Goal: Obtain resource: Download file/media

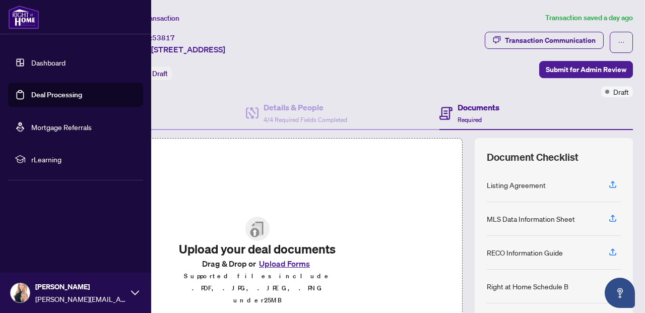
click at [54, 64] on link "Dashboard" at bounding box center [48, 62] width 34 height 9
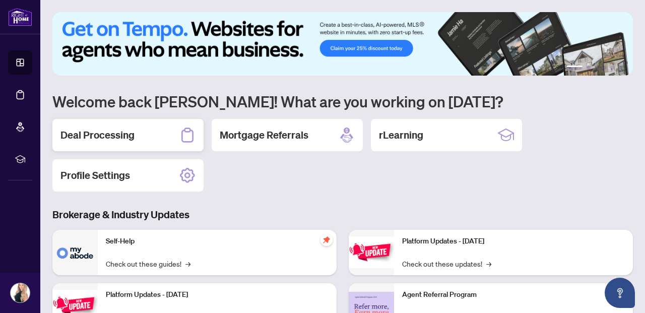
click at [90, 134] on h2 "Deal Processing" at bounding box center [97, 135] width 74 height 14
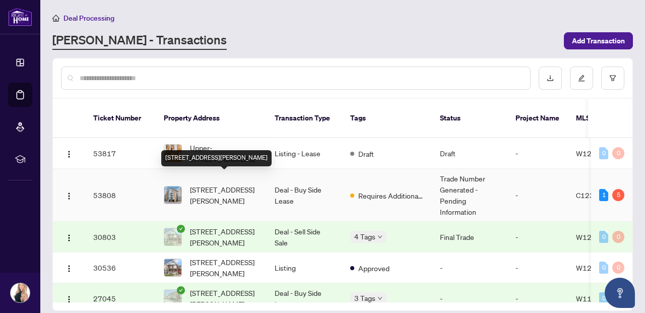
click at [234, 184] on span "[STREET_ADDRESS][PERSON_NAME]" at bounding box center [224, 195] width 68 height 22
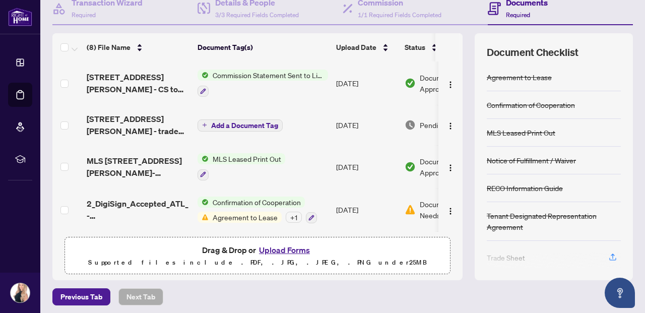
scroll to position [108, 0]
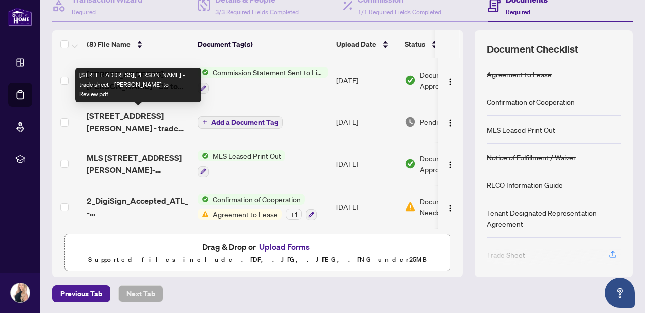
click at [135, 119] on span "[STREET_ADDRESS][PERSON_NAME] - trade sheet - [PERSON_NAME] to Review.pdf" at bounding box center [138, 122] width 103 height 24
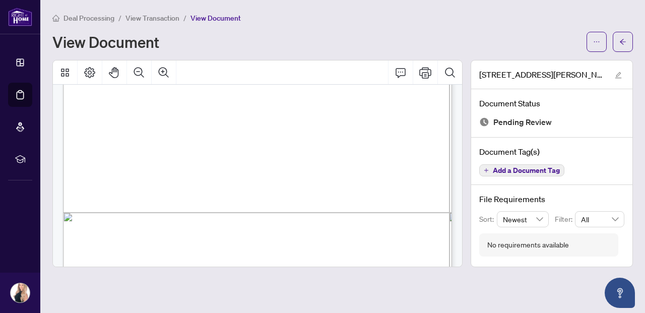
scroll to position [269, 0]
click at [618, 74] on icon "edit" at bounding box center [617, 75] width 7 height 7
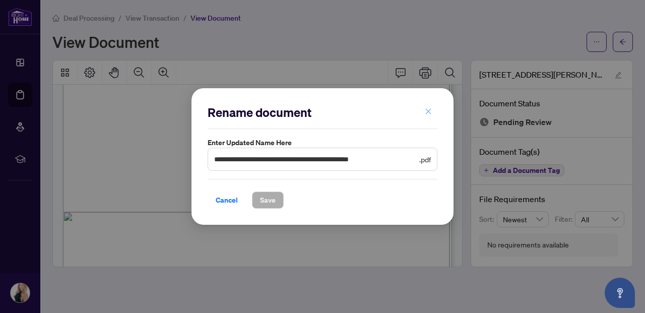
click at [429, 114] on icon "close" at bounding box center [428, 111] width 7 height 7
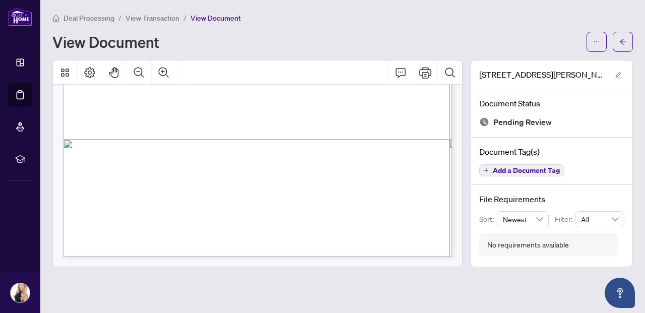
scroll to position [0, 0]
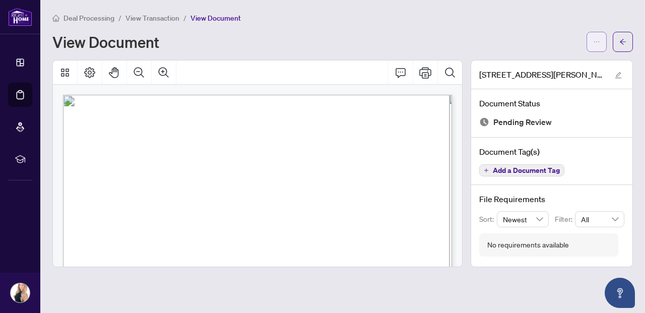
click at [590, 45] on button "button" at bounding box center [596, 42] width 20 height 20
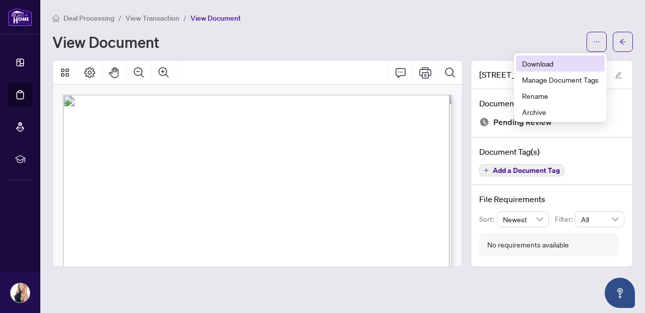
click at [530, 61] on span "Download" at bounding box center [560, 63] width 77 height 11
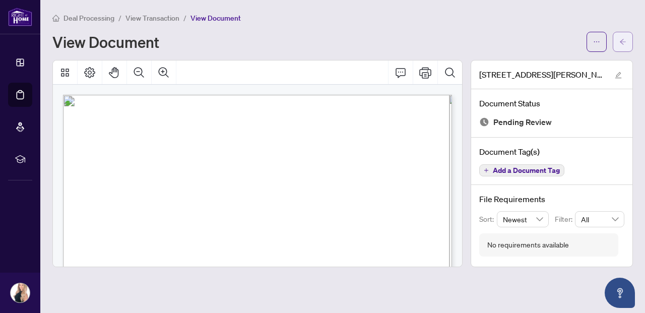
click at [629, 43] on button "button" at bounding box center [622, 42] width 20 height 20
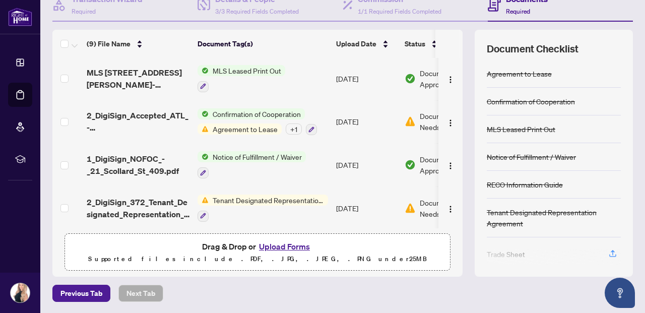
scroll to position [124, 0]
click at [235, 128] on span "Agreement to Lease" at bounding box center [245, 129] width 73 height 11
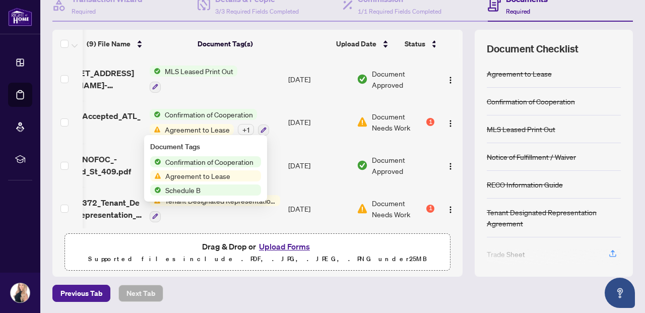
scroll to position [0, 51]
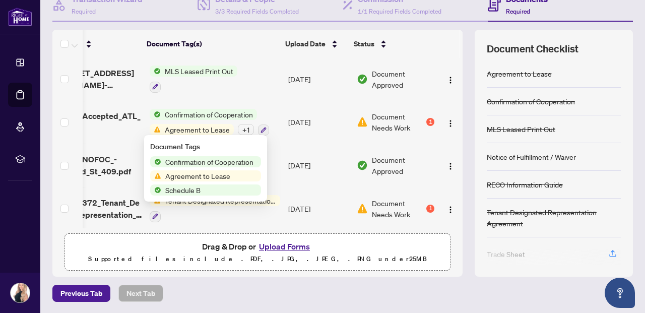
click at [391, 126] on span "Document Needs Work" at bounding box center [398, 122] width 52 height 22
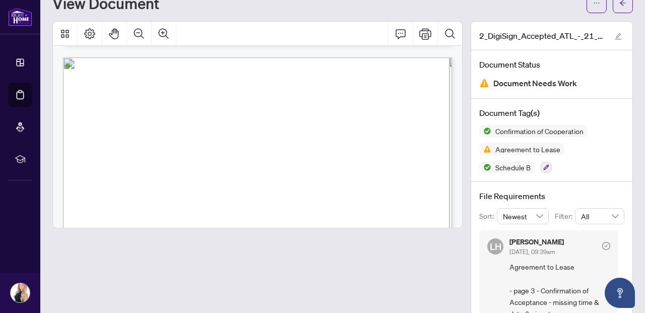
scroll to position [73, 0]
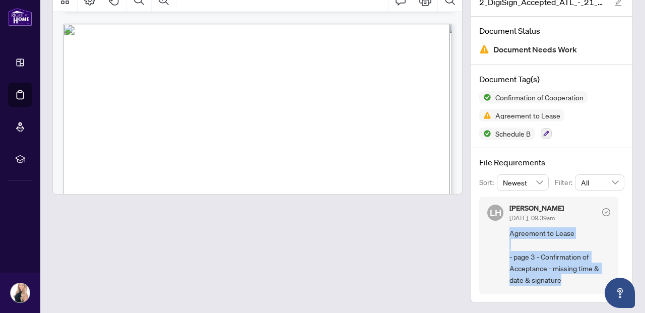
drag, startPoint x: 511, startPoint y: 231, endPoint x: 565, endPoint y: 283, distance: 74.5
click at [565, 283] on span "Agreement to Lease - page 3 - Confirmation of Acceptance - missing time & date …" at bounding box center [559, 256] width 101 height 59
copy span "Agreement to Lease - page 3 - Confirmation of Acceptance - missing time & date …"
